Goal: Manage account settings

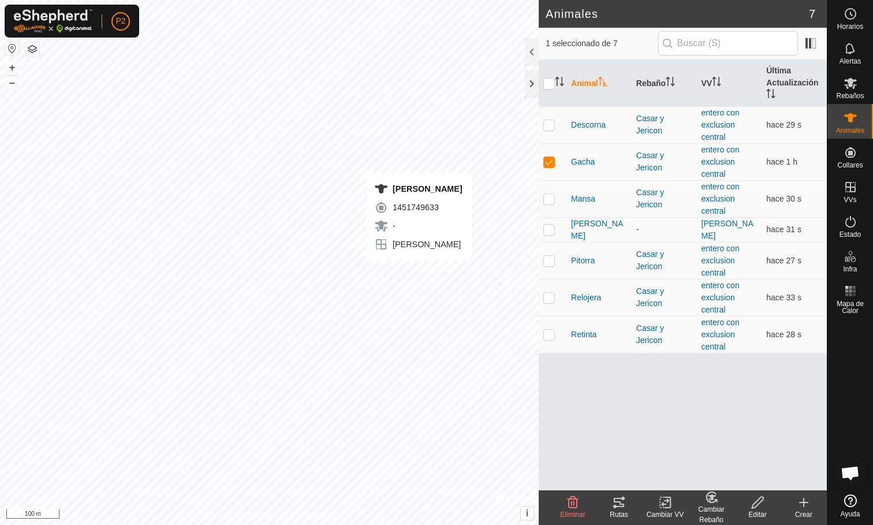
checkbox input "false"
checkbox input "true"
click at [592, 229] on span "[PERSON_NAME]" at bounding box center [599, 230] width 56 height 24
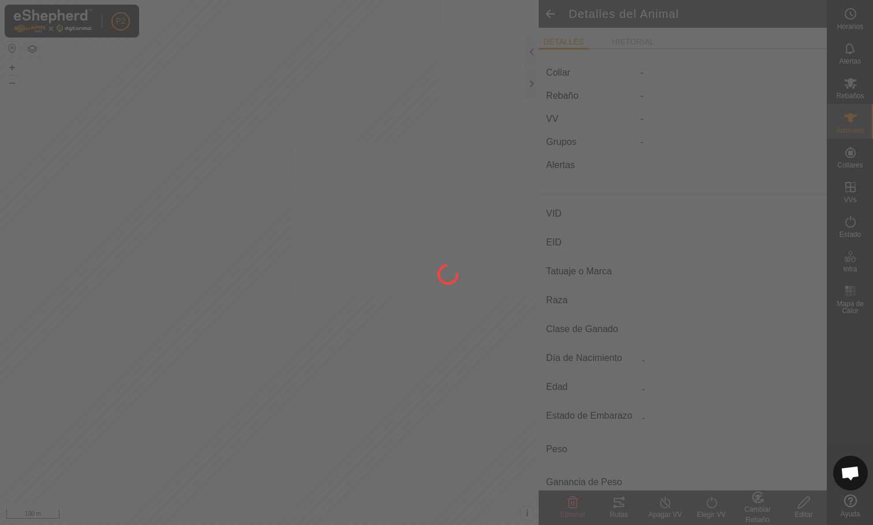
type input "[PERSON_NAME]"
type input "000061520465326"
type input "-"
type input "Limusina"
type input "-"
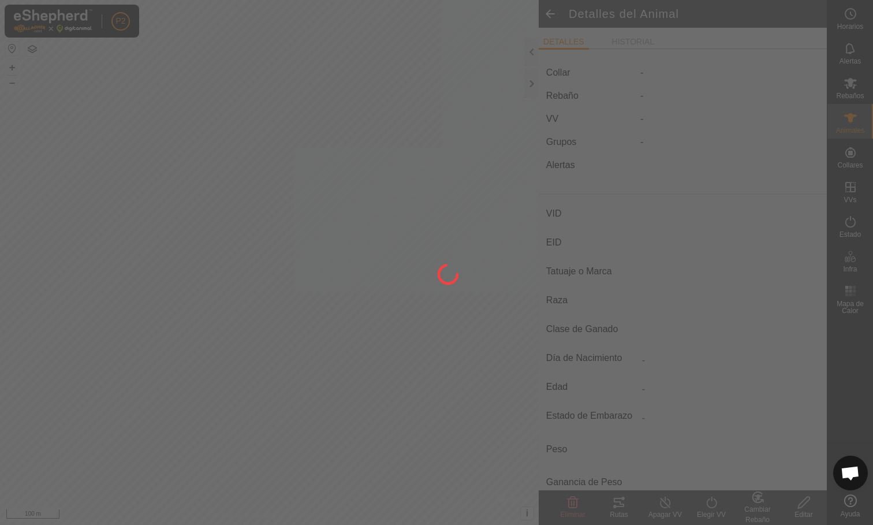
type input "03/2016"
type input "9 years 8 months"
type input "1100 kg"
type input "-"
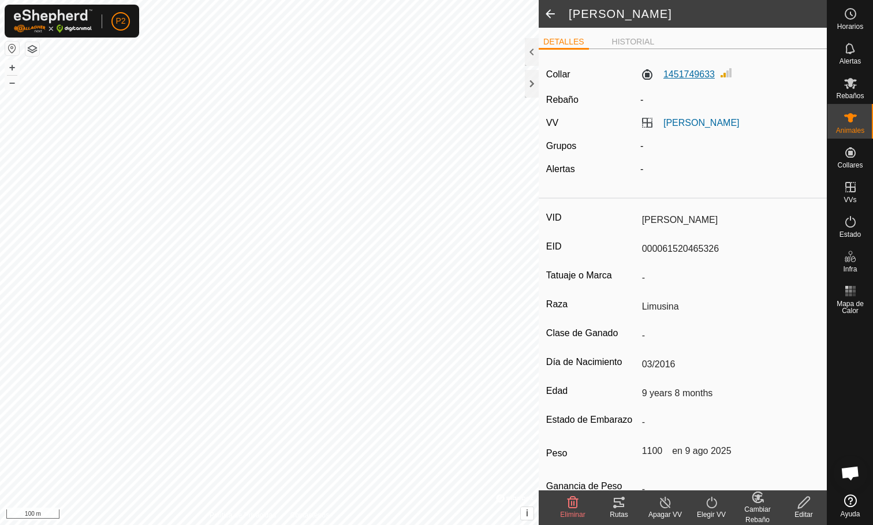
click at [698, 70] on label "1451749633" at bounding box center [677, 75] width 74 height 14
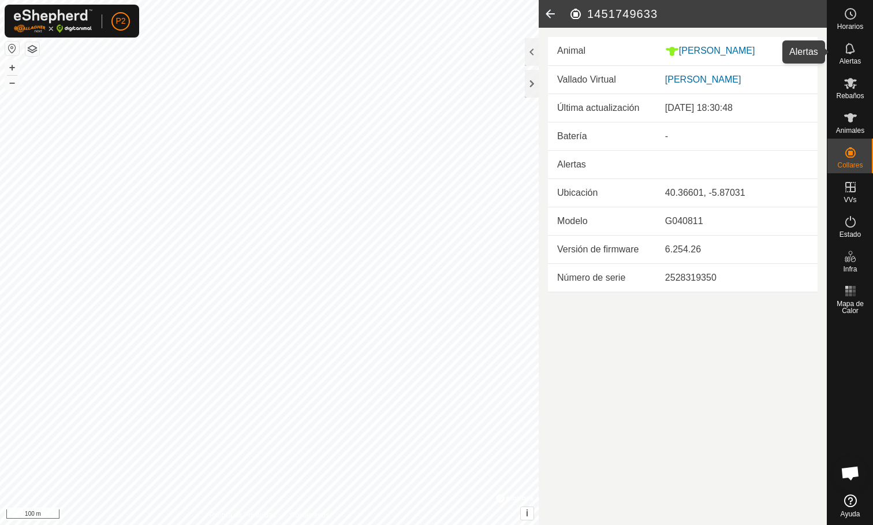
click at [853, 52] on icon at bounding box center [849, 48] width 9 height 11
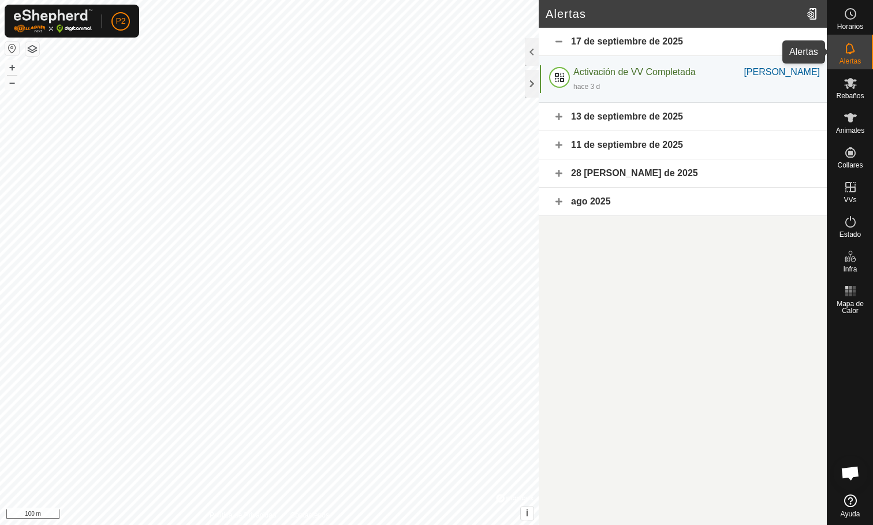
click at [855, 35] on div "Alertas" at bounding box center [850, 52] width 46 height 35
click at [853, 31] on div "Horarios" at bounding box center [850, 17] width 46 height 35
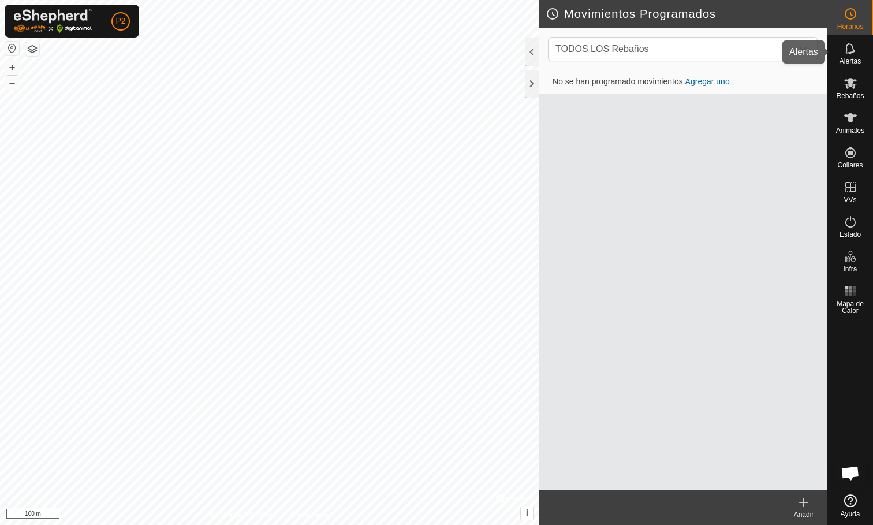
click at [853, 44] on icon at bounding box center [851, 49] width 14 height 14
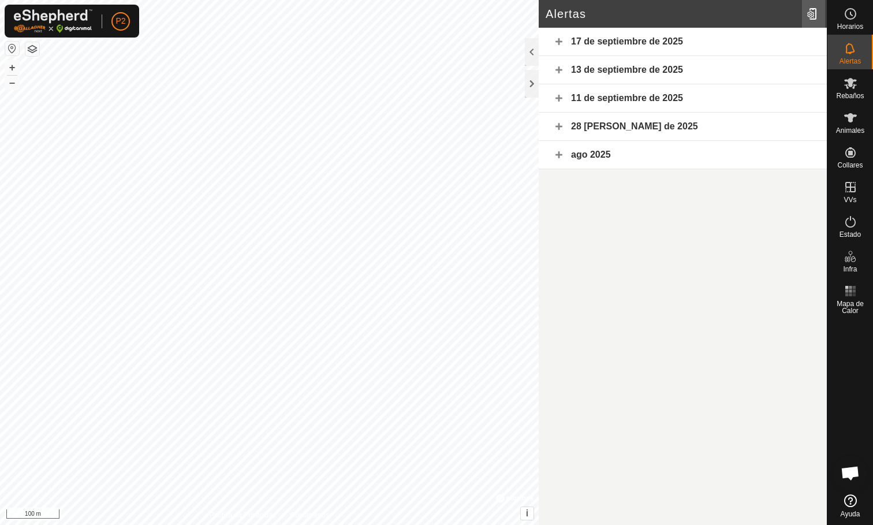
click at [814, 10] on div at bounding box center [813, 14] width 23 height 32
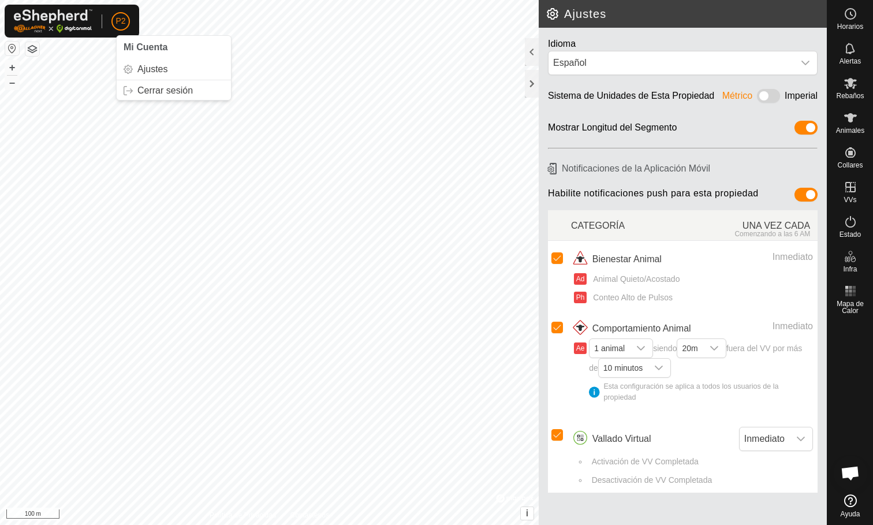
click at [123, 19] on span "P2" at bounding box center [120, 21] width 10 height 12
click at [148, 67] on link "Ajustes" at bounding box center [174, 69] width 114 height 18
click at [141, 67] on link "Ajustes" at bounding box center [174, 69] width 114 height 18
